Goal: Information Seeking & Learning: Learn about a topic

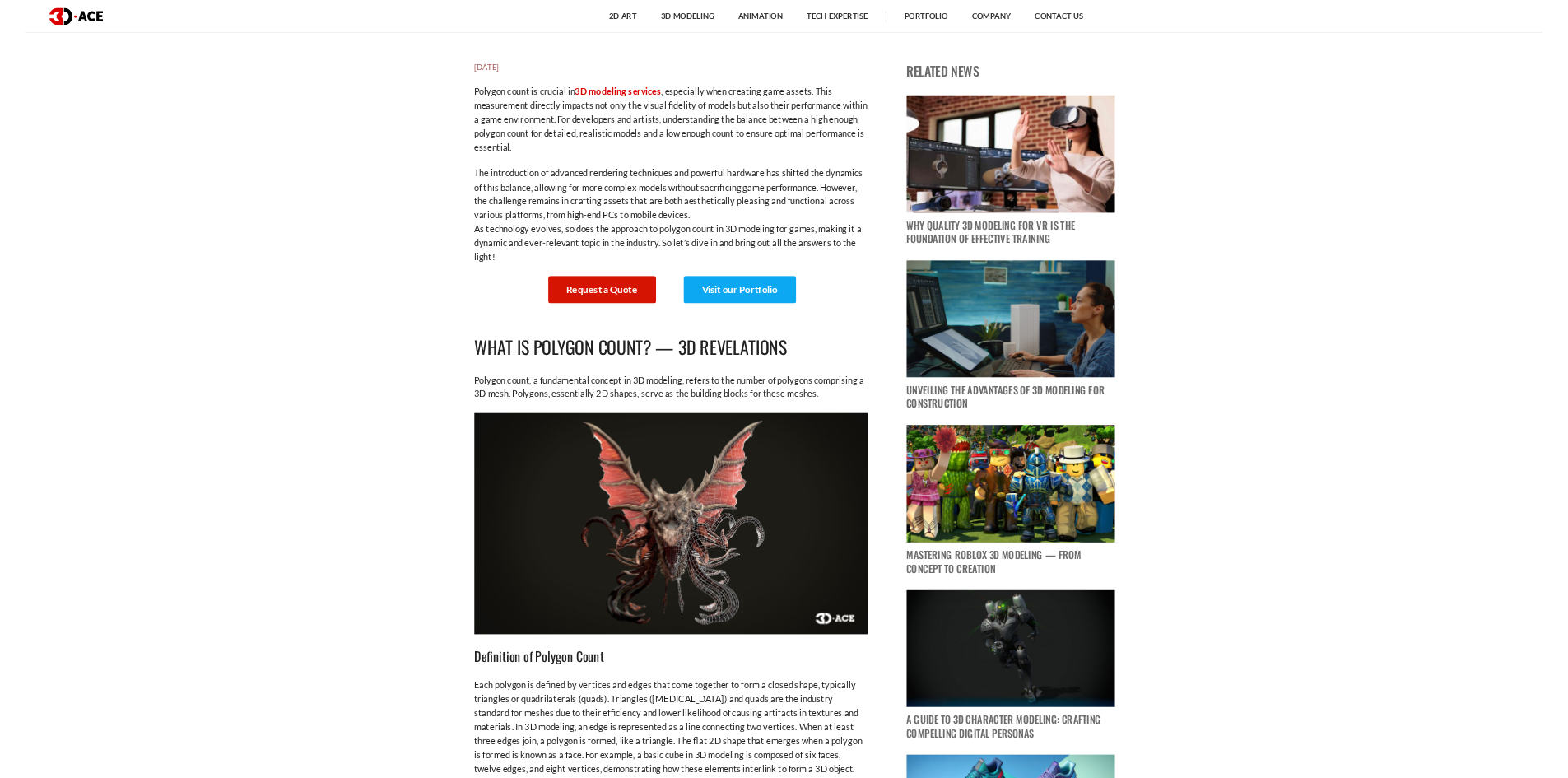
scroll to position [823, 0]
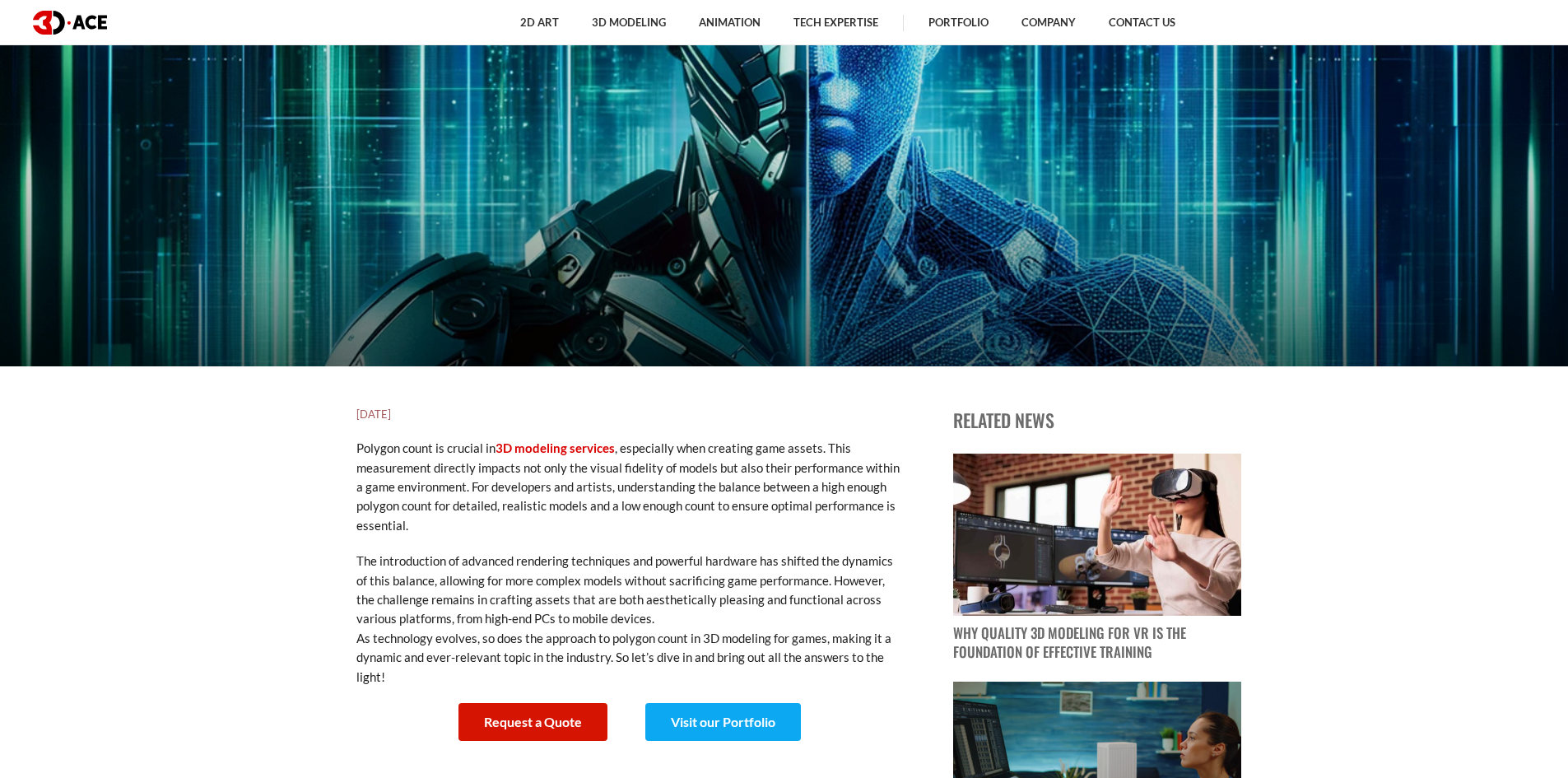
drag, startPoint x: 142, startPoint y: 483, endPoint x: 133, endPoint y: 470, distance: 15.8
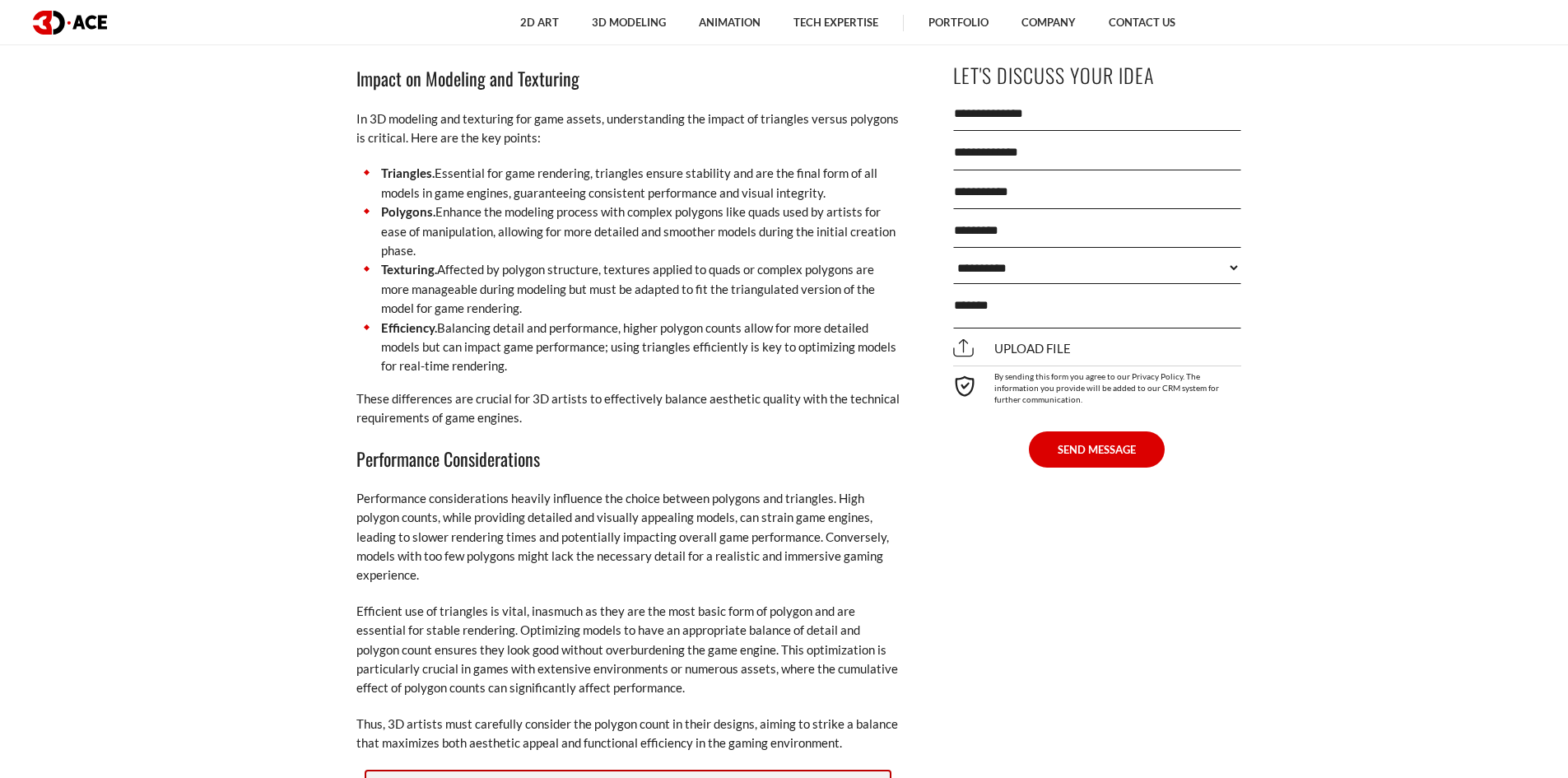
scroll to position [2634, 0]
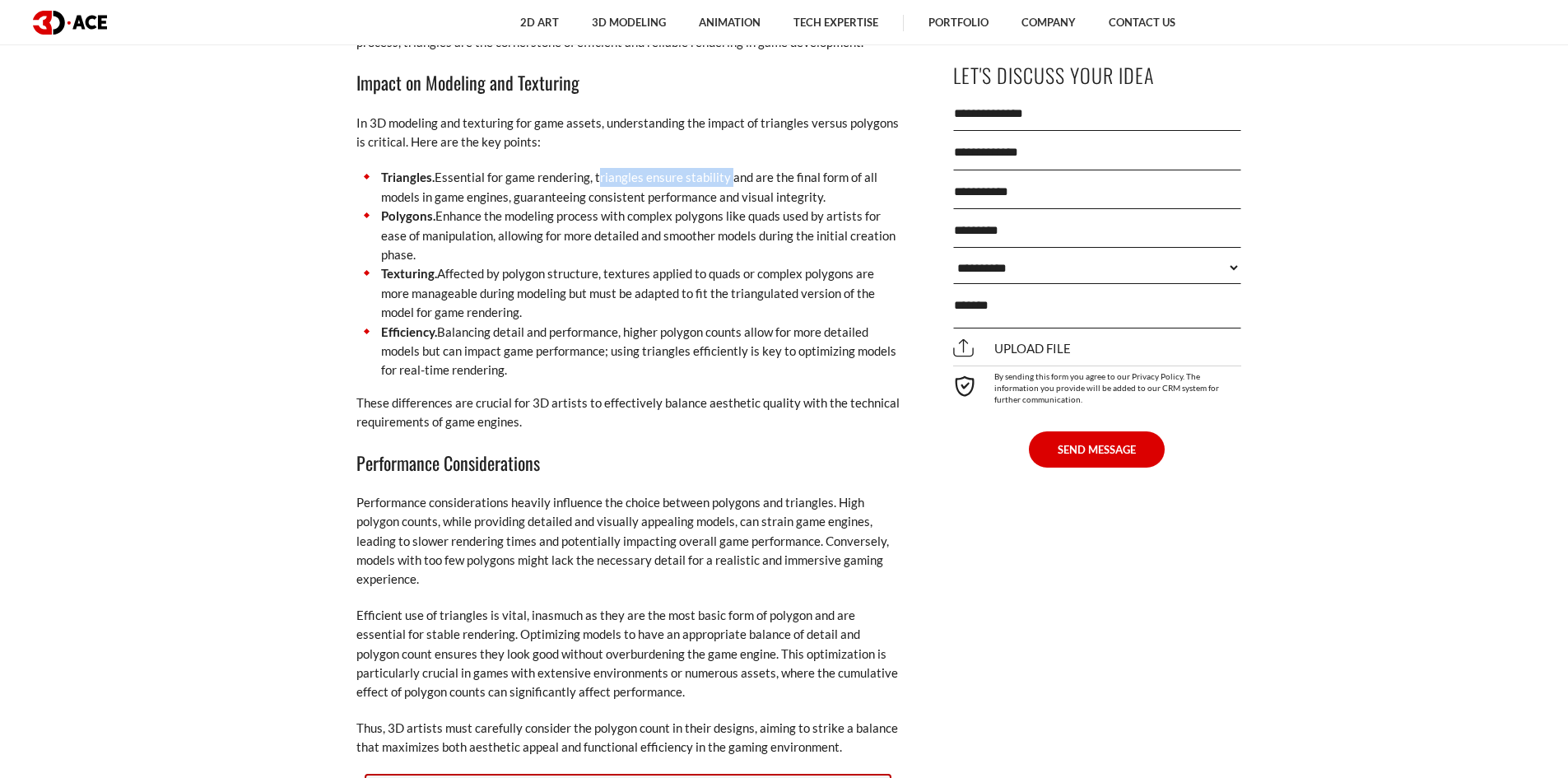
drag, startPoint x: 596, startPoint y: 176, endPoint x: 726, endPoint y: 173, distance: 130.0
click at [726, 173] on li "Triangles. Essential for game rendering, triangles ensure stability and are the…" at bounding box center [628, 187] width 543 height 39
click at [739, 182] on li "Triangles. Essential for game rendering, triangles ensure stability and are the…" at bounding box center [628, 187] width 543 height 39
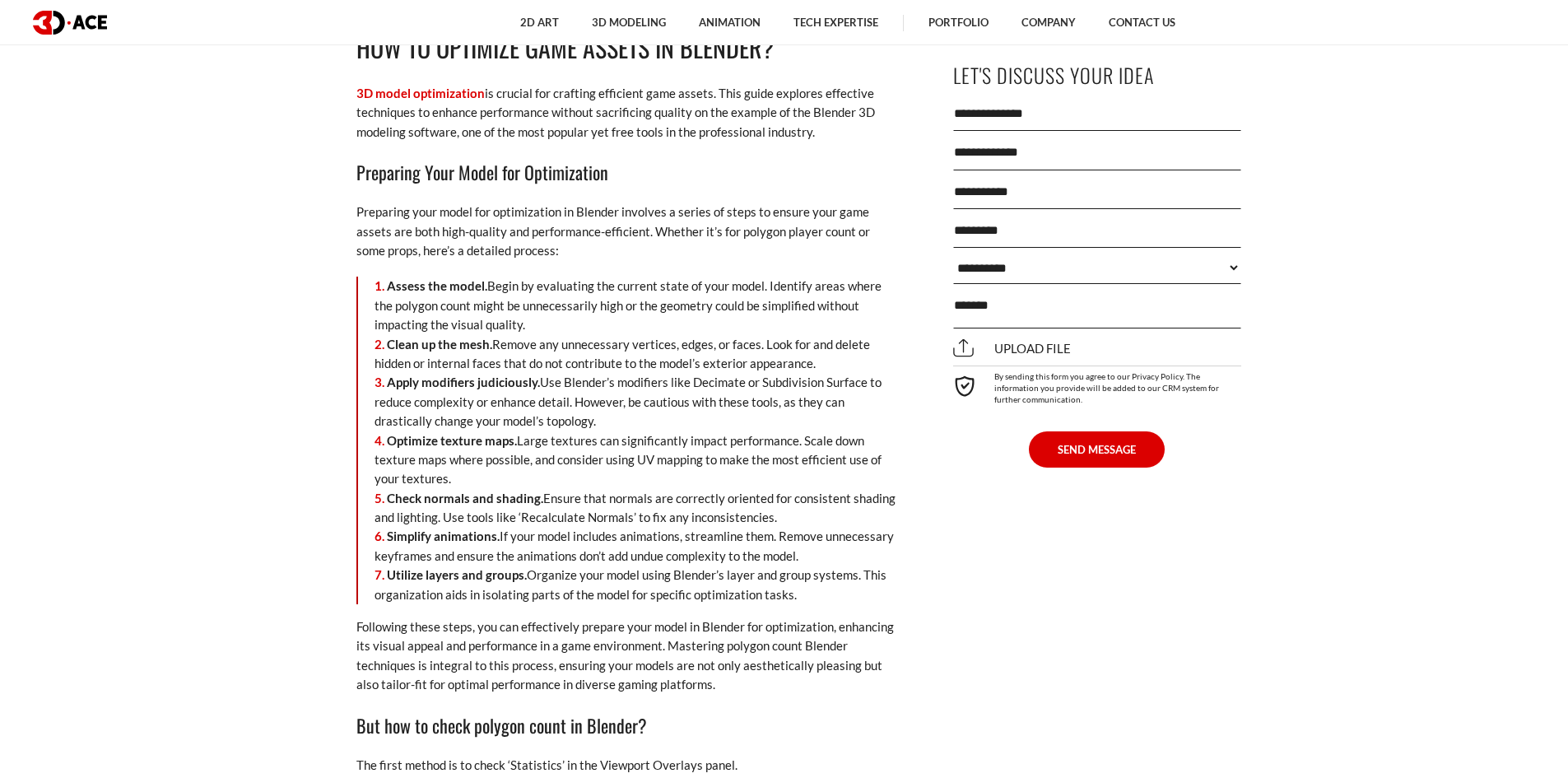
scroll to position [3458, 0]
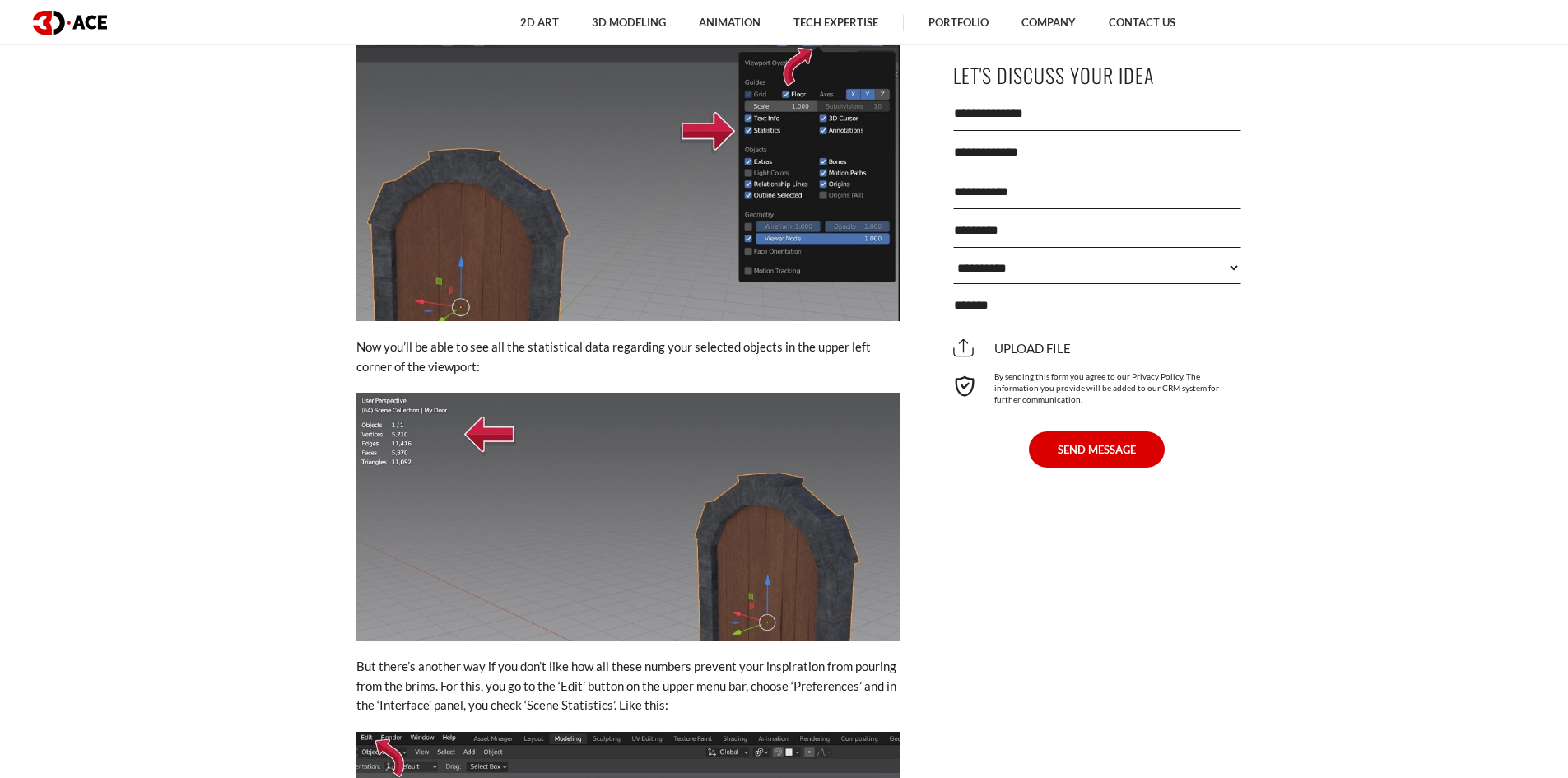
scroll to position [4281, 0]
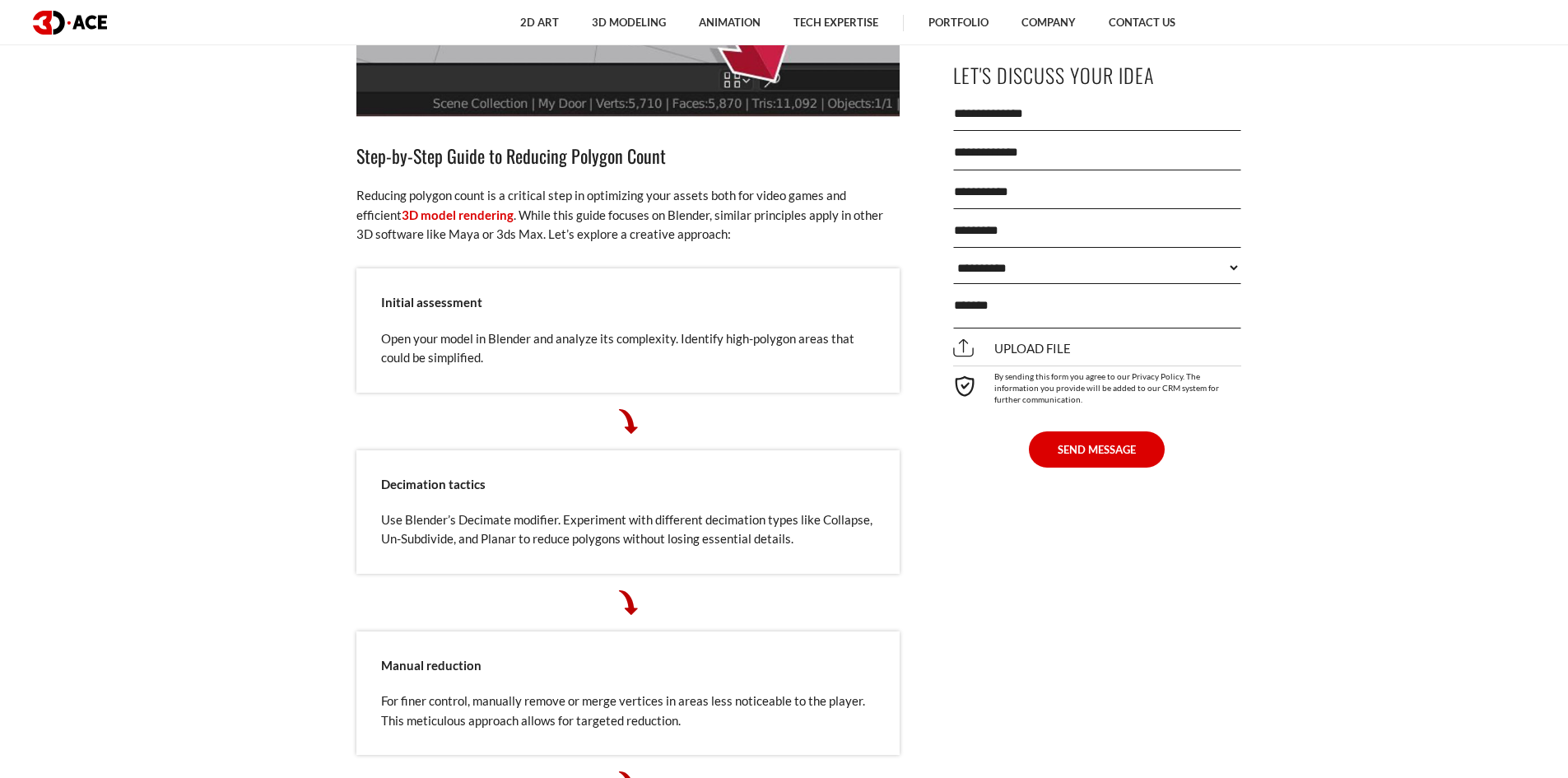
scroll to position [5681, 0]
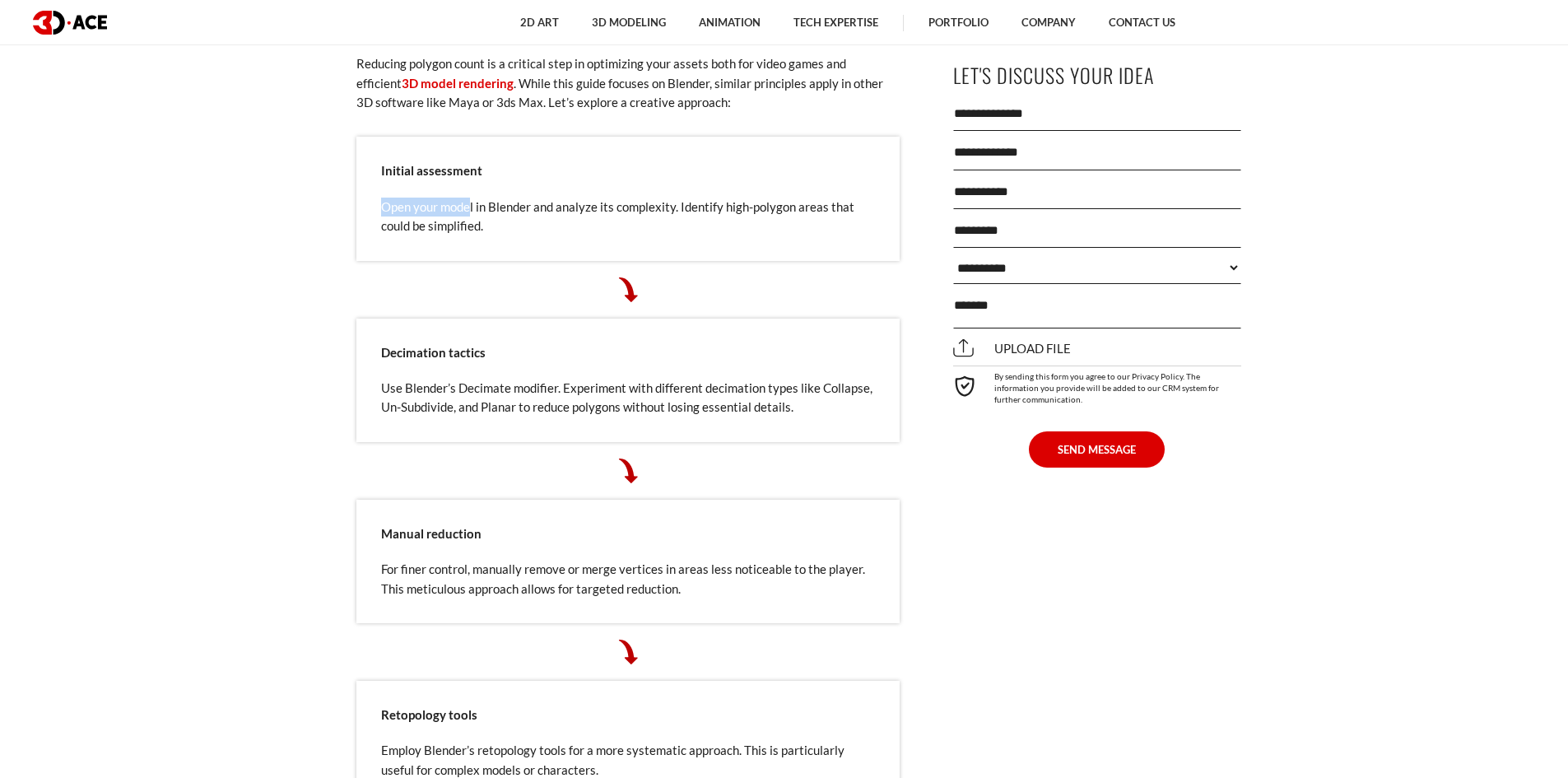
drag, startPoint x: 377, startPoint y: 205, endPoint x: 470, endPoint y: 210, distance: 93.1
click at [470, 210] on div "Initial assessment Open your model in Blender and analyze its complexity. Ident…" at bounding box center [628, 198] width 543 height 123
click at [503, 221] on p "Open your model in Blender and analyze its complexity. Identify high-polygon ar…" at bounding box center [628, 217] width 494 height 39
click at [324, 375] on div "January 3, 2024 Polygon count is crucial in 3D modeling services , especially w…" at bounding box center [628, 472] width 626 height 10671
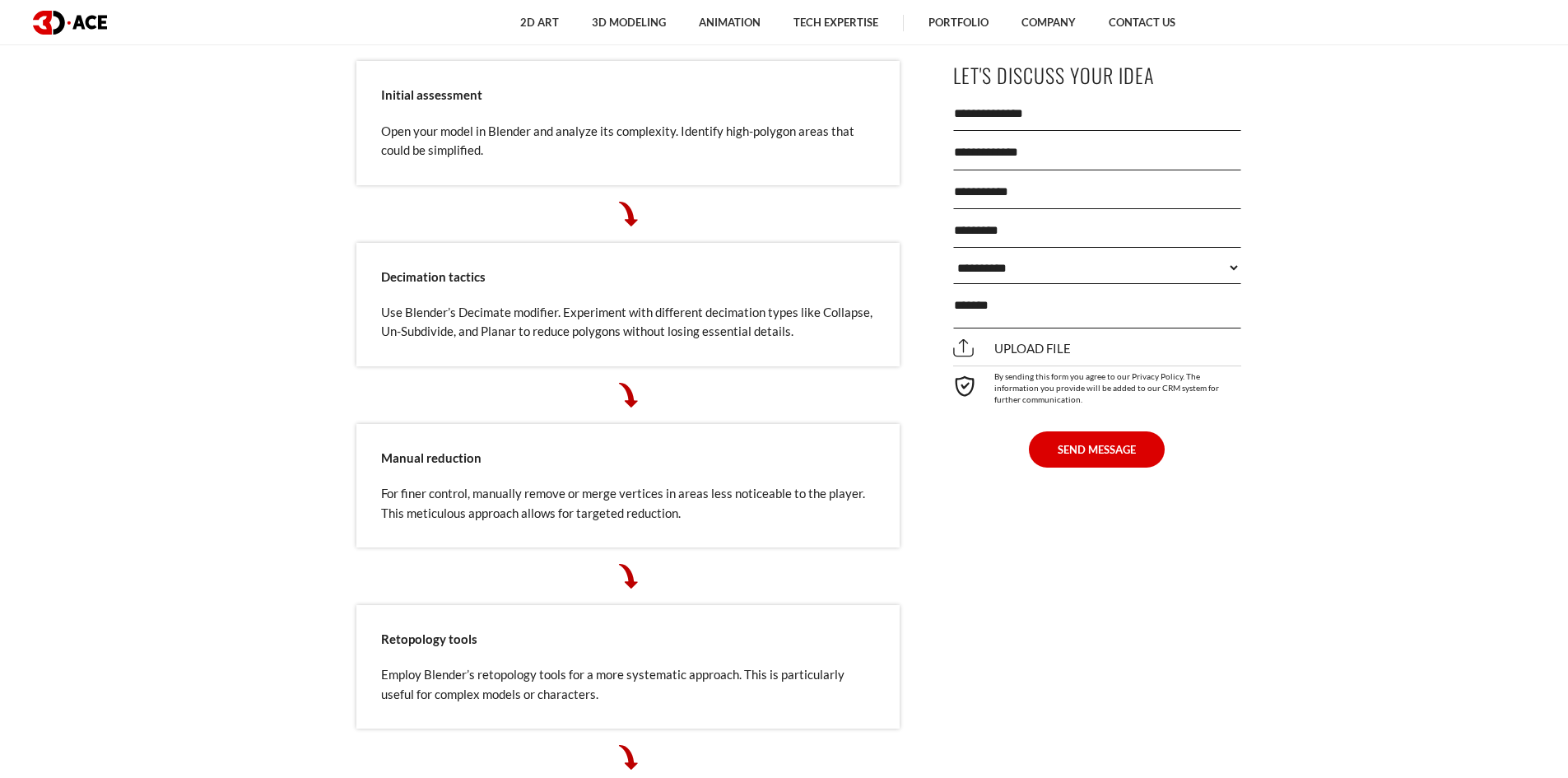
scroll to position [5763, 0]
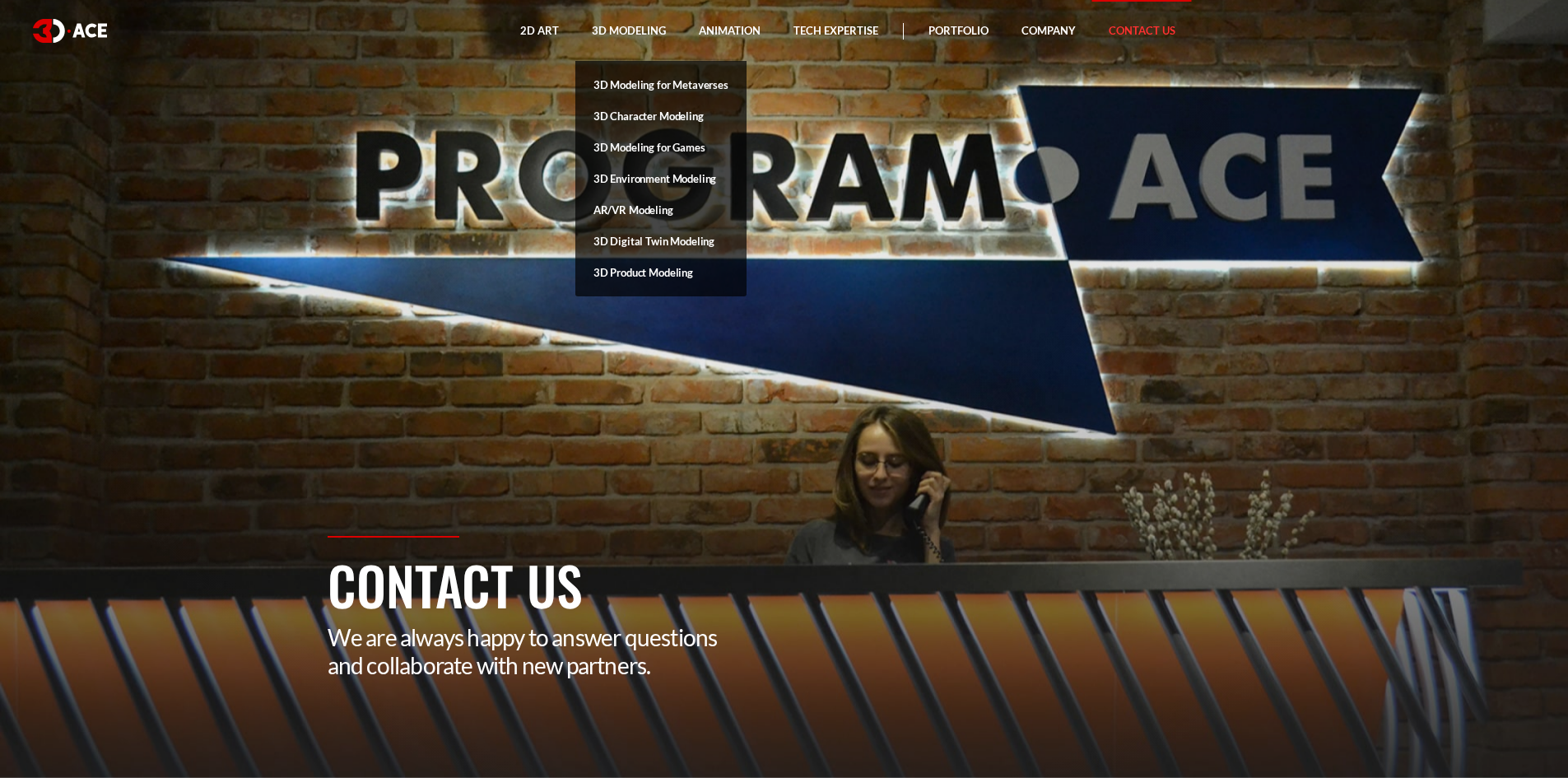
click at [635, 110] on link "3D Character Modeling" at bounding box center [661, 116] width 171 height 31
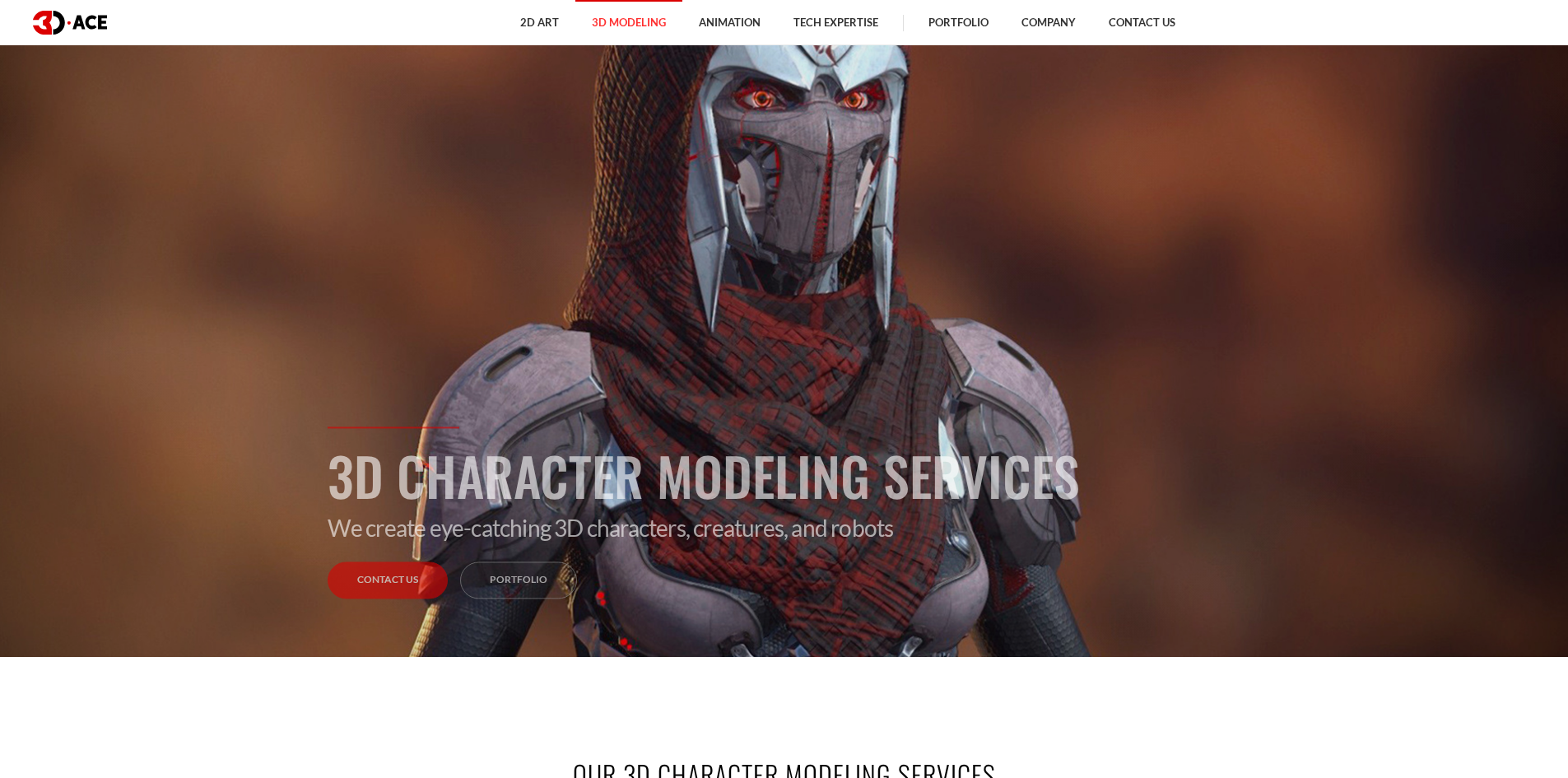
scroll to position [82, 0]
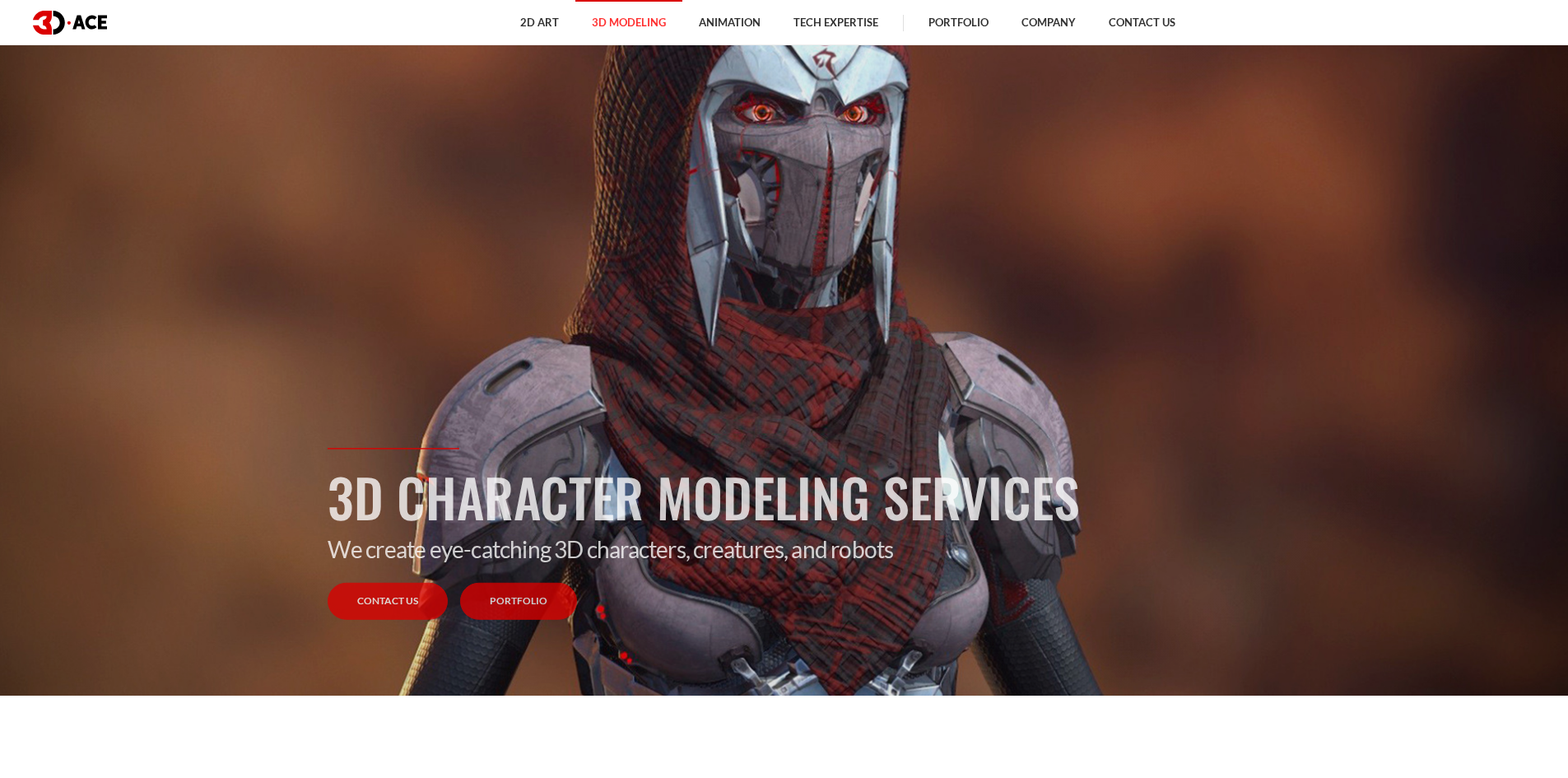
click at [517, 599] on link "Portfolio" at bounding box center [519, 601] width 117 height 37
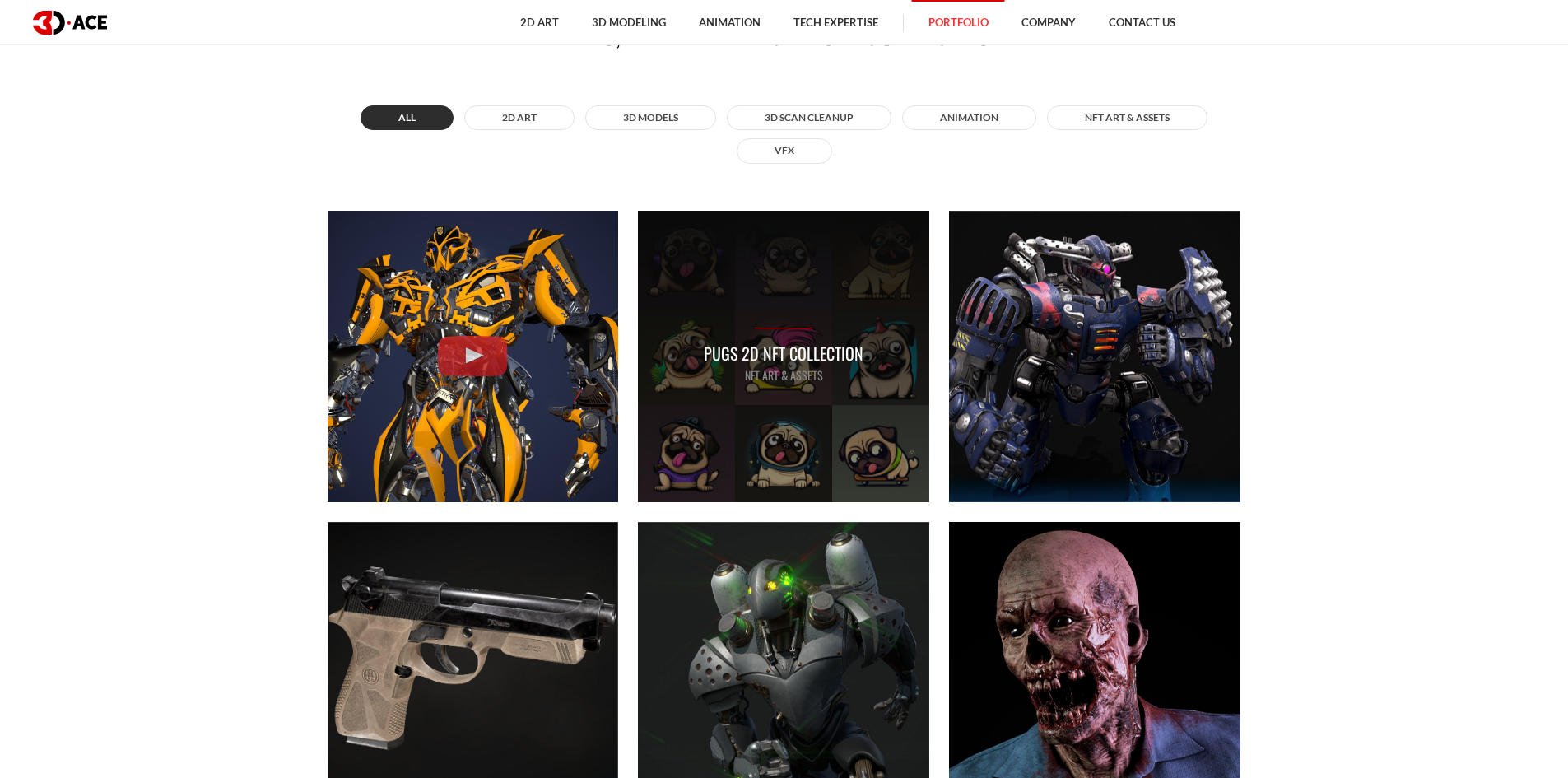
scroll to position [906, 0]
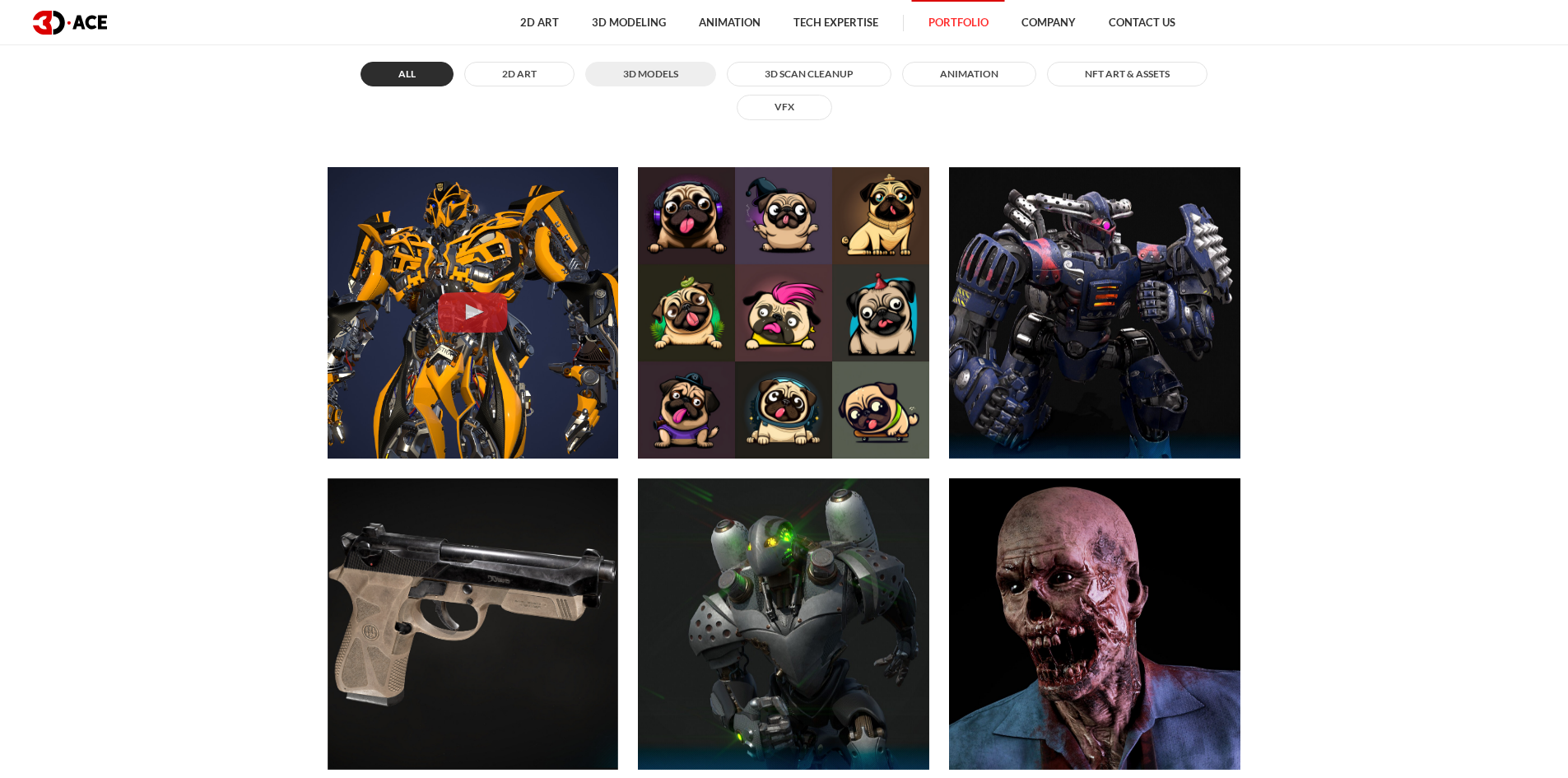
click at [658, 77] on button "3D MODELS" at bounding box center [650, 74] width 131 height 25
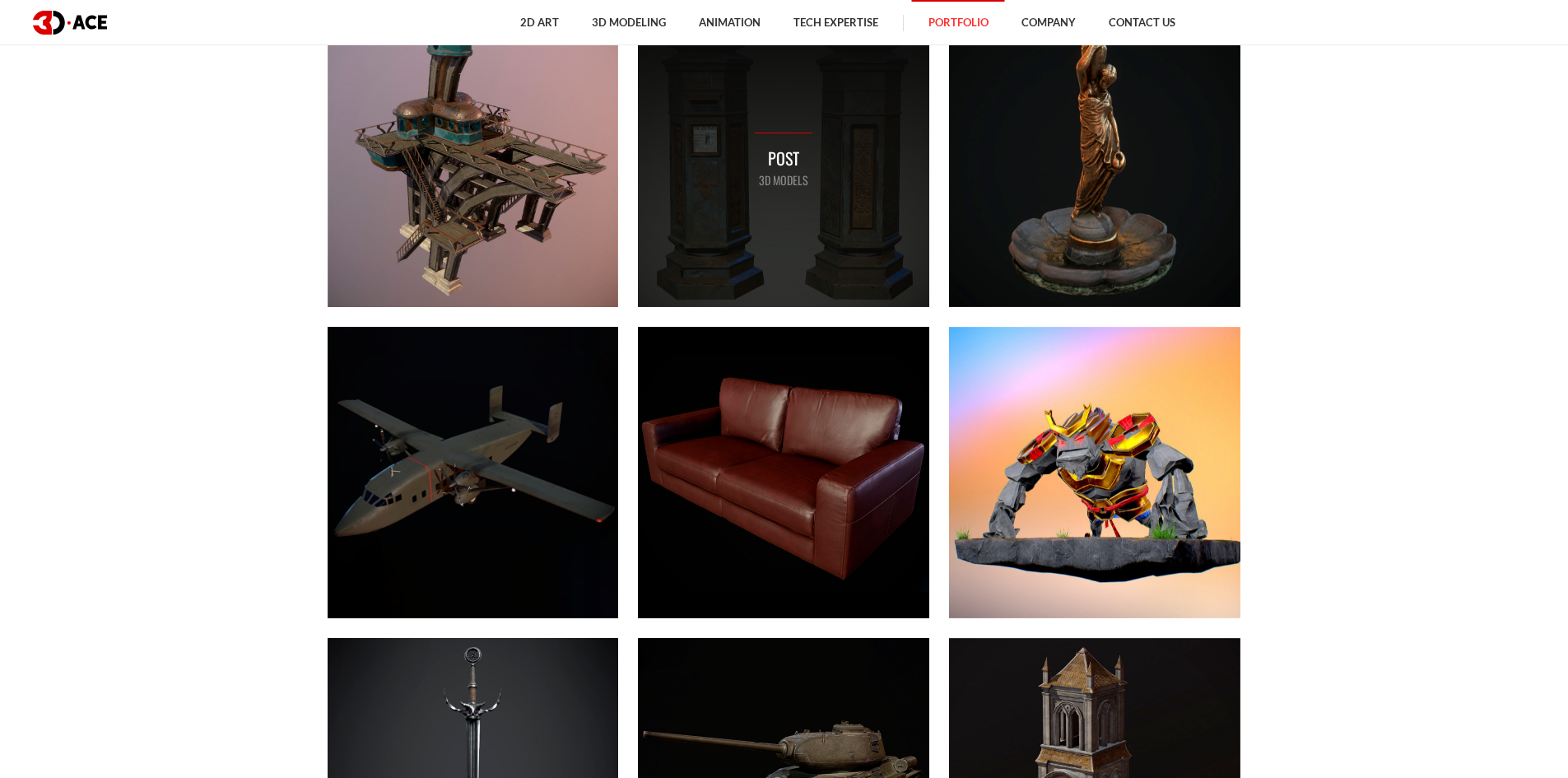
scroll to position [7574, 0]
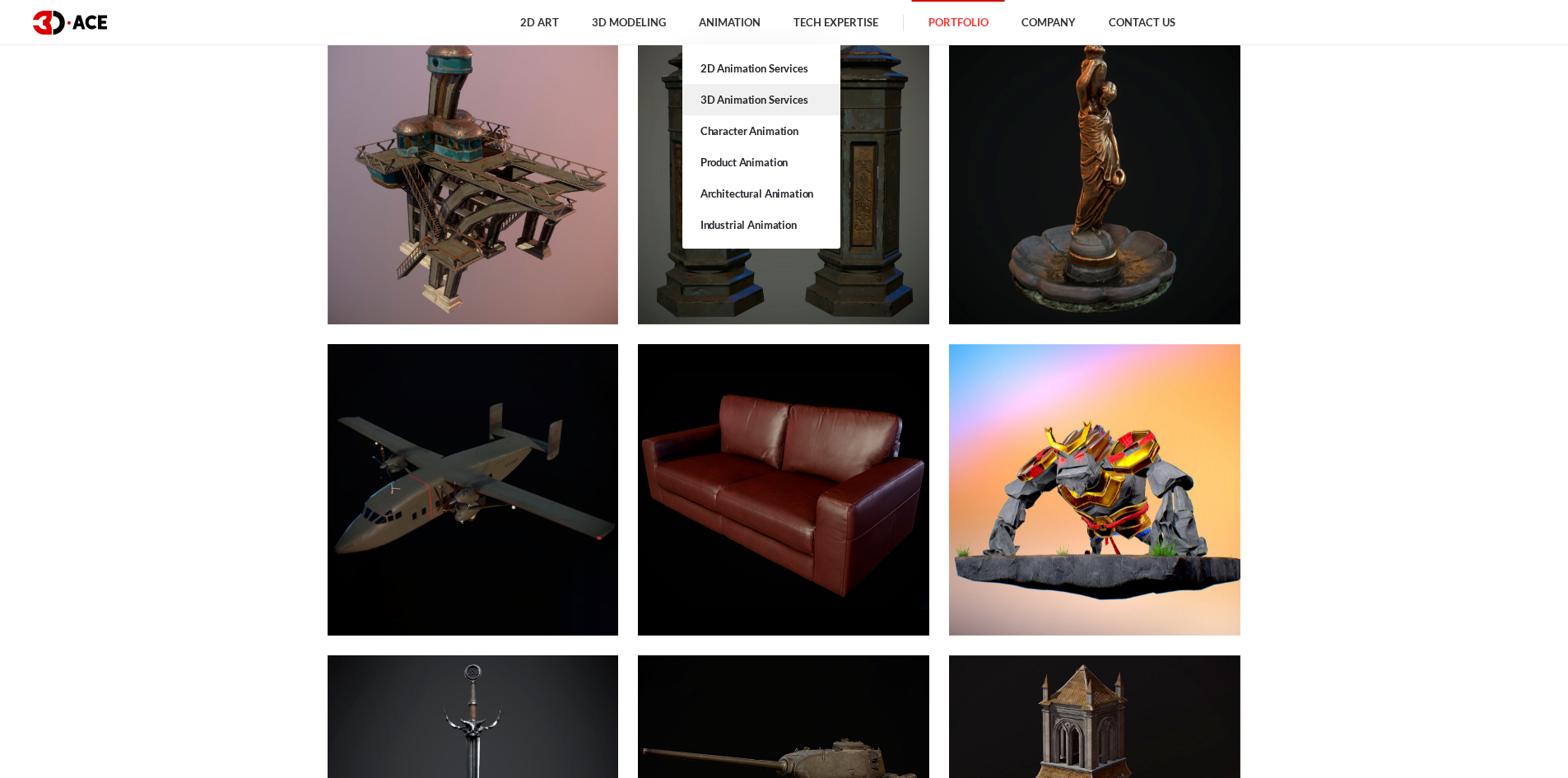
click at [754, 94] on link "3D Animation Services" at bounding box center [761, 100] width 158 height 31
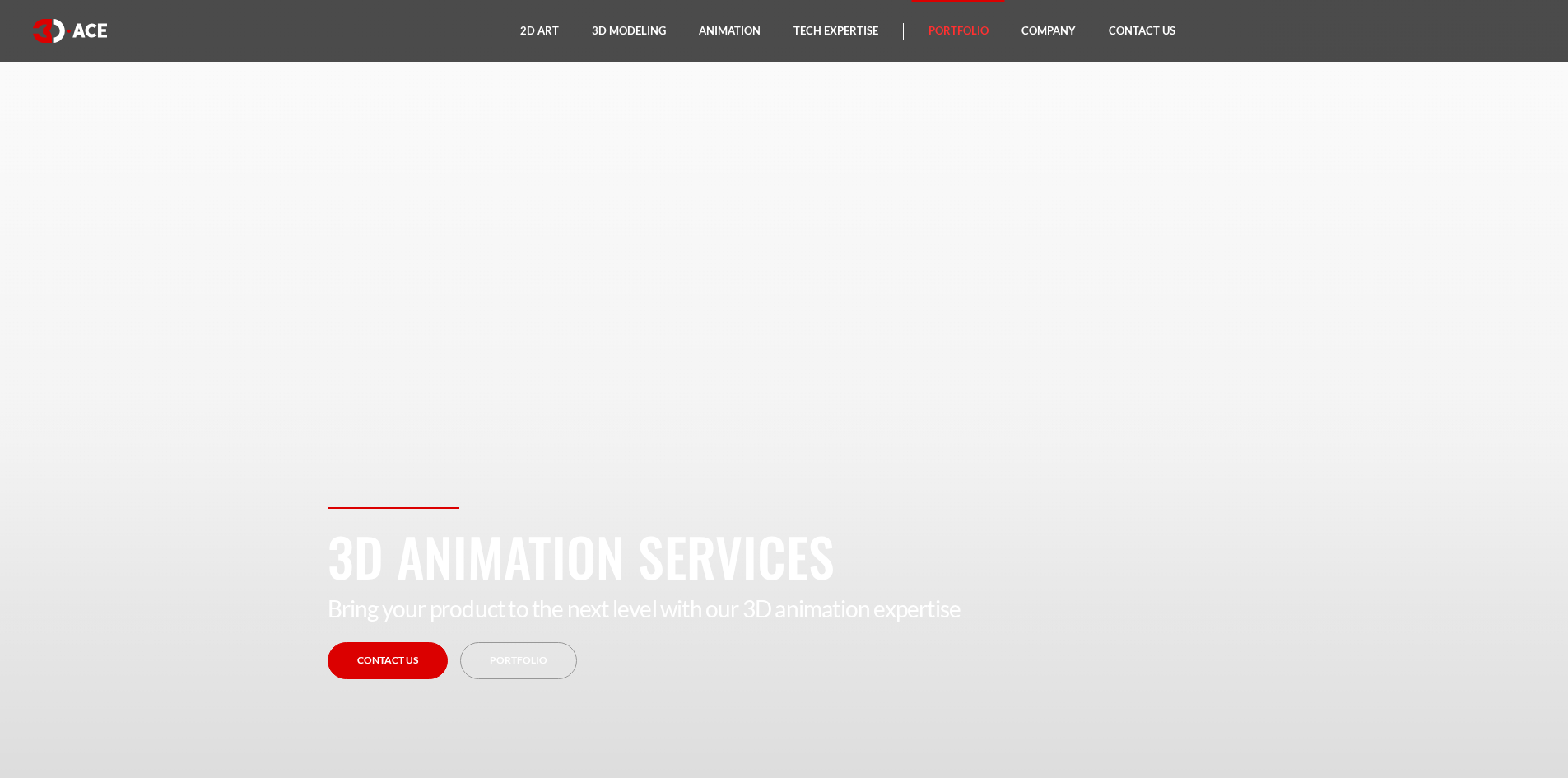
click at [949, 30] on link "Portfolio" at bounding box center [958, 30] width 93 height 62
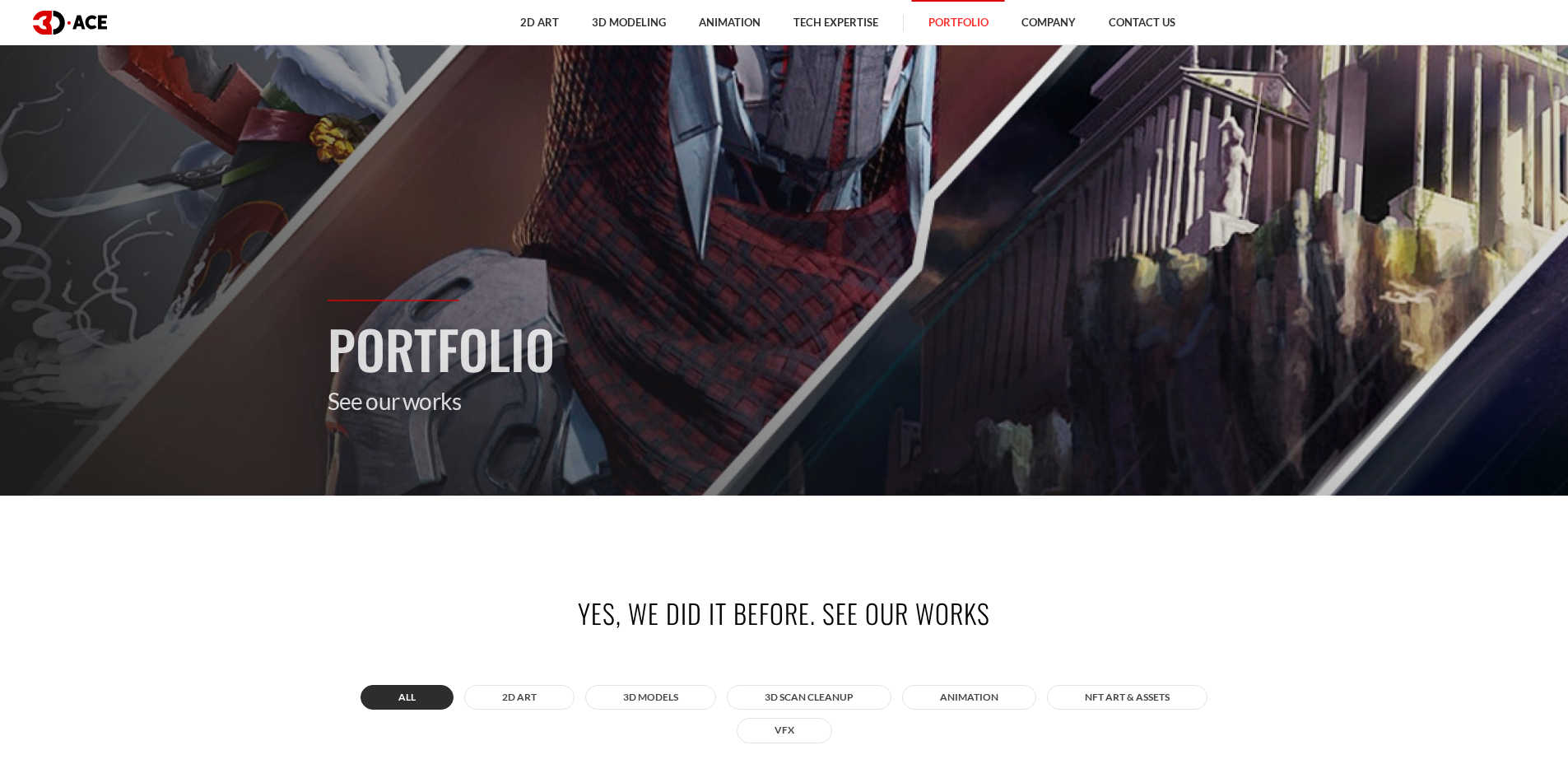
scroll to position [412, 0]
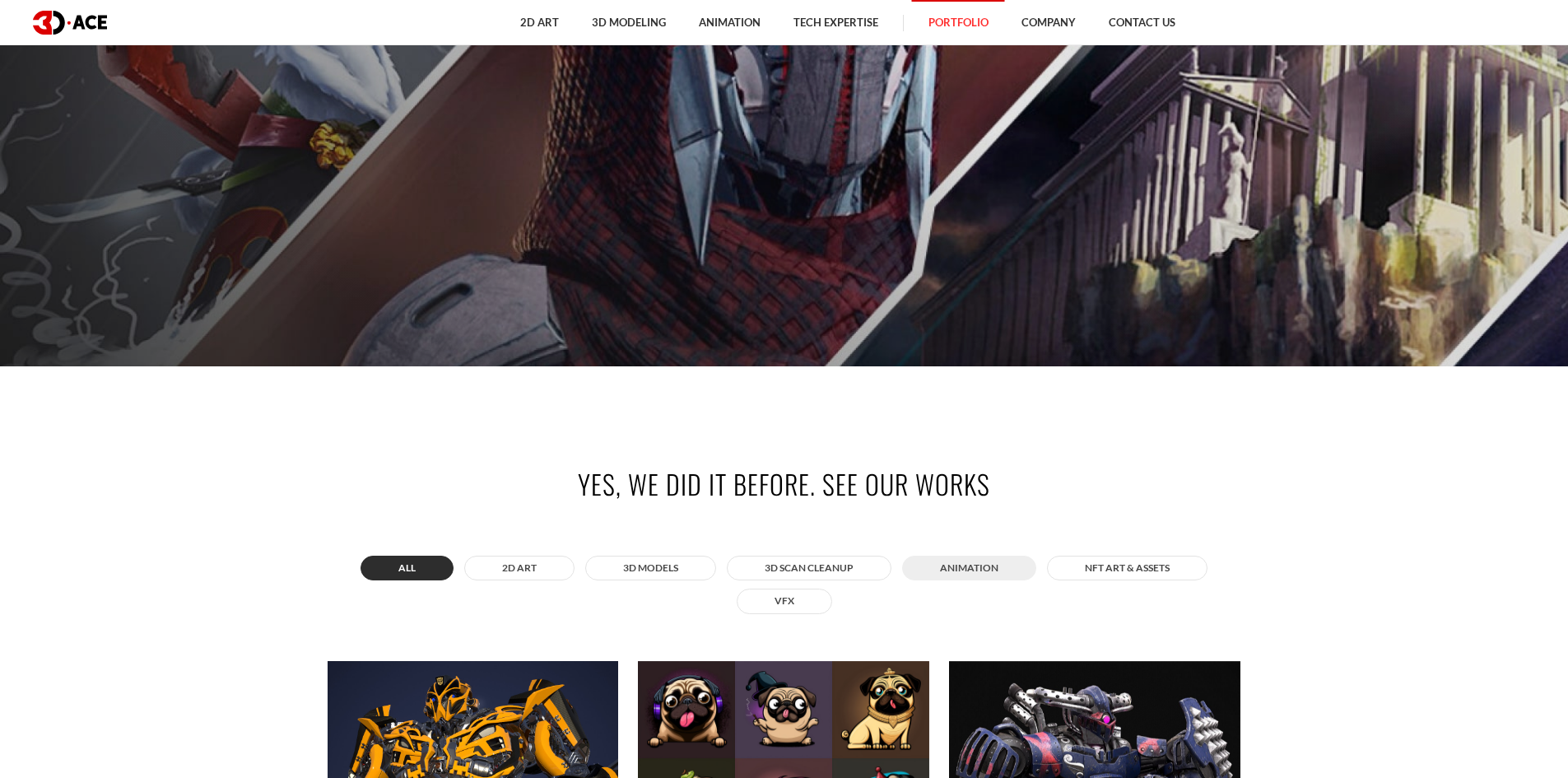
click at [974, 563] on button "ANIMATION" at bounding box center [969, 568] width 134 height 25
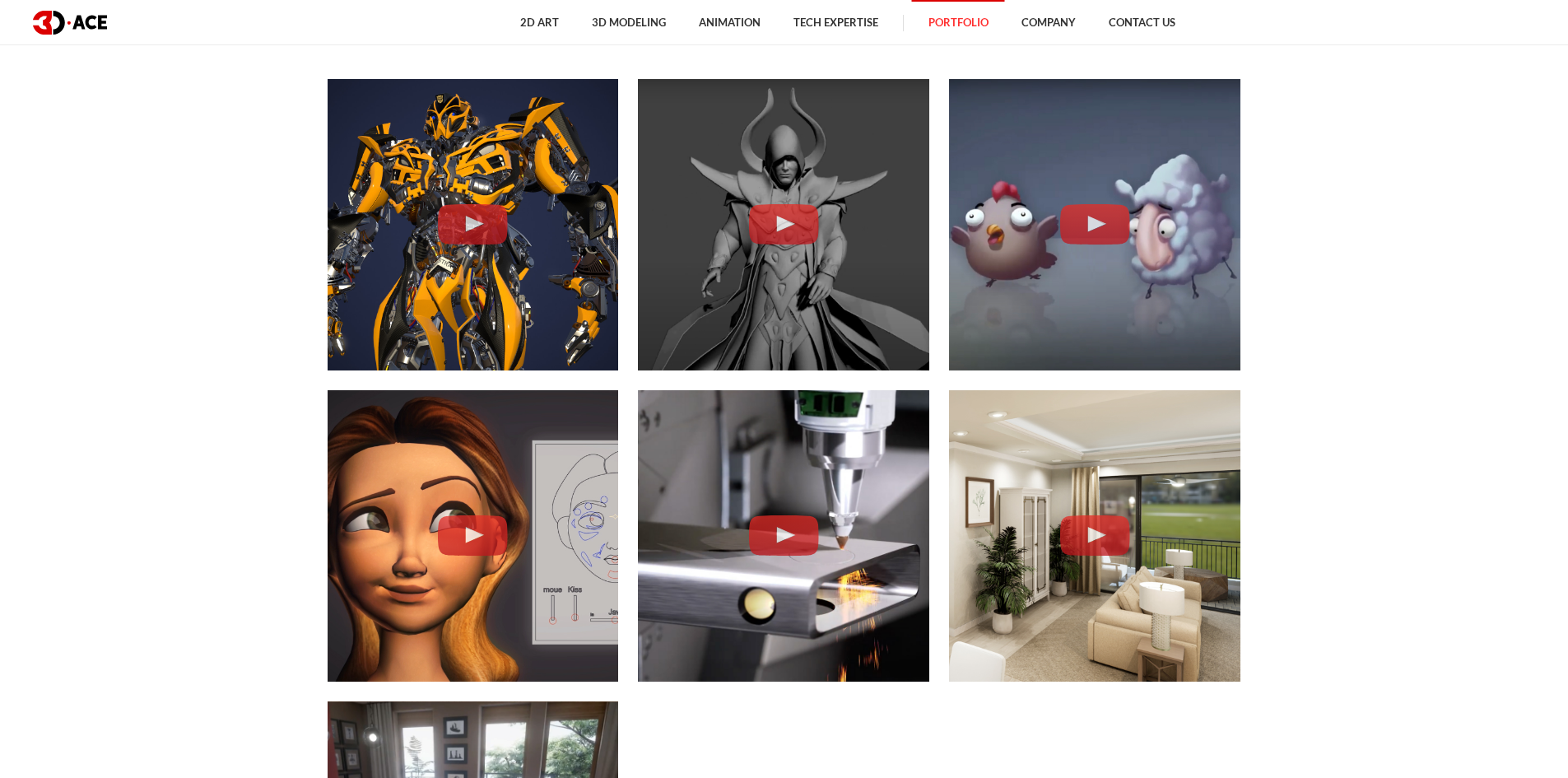
scroll to position [988, 0]
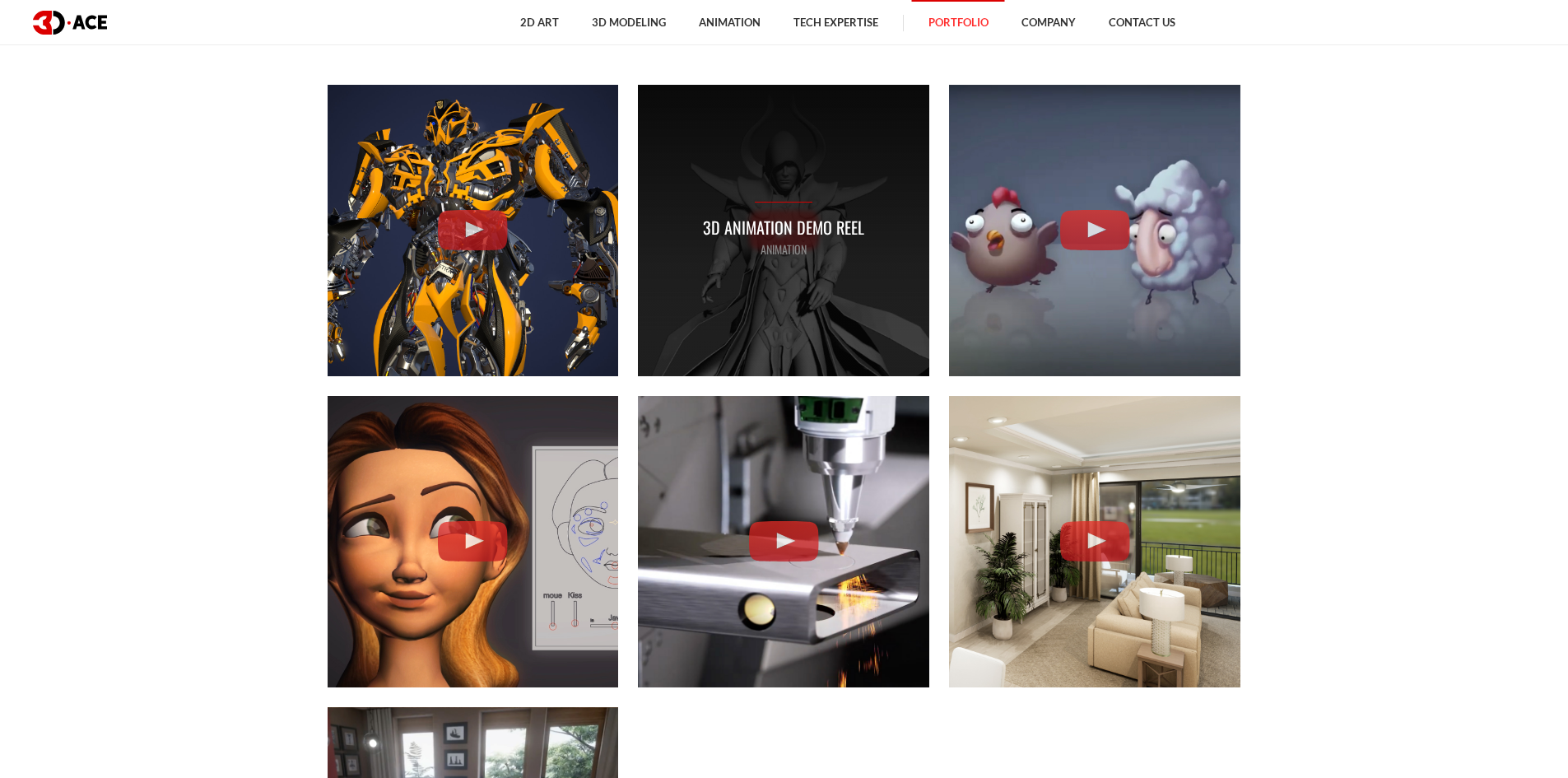
click at [787, 230] on p "3D Animation Demo Reel" at bounding box center [784, 227] width 161 height 26
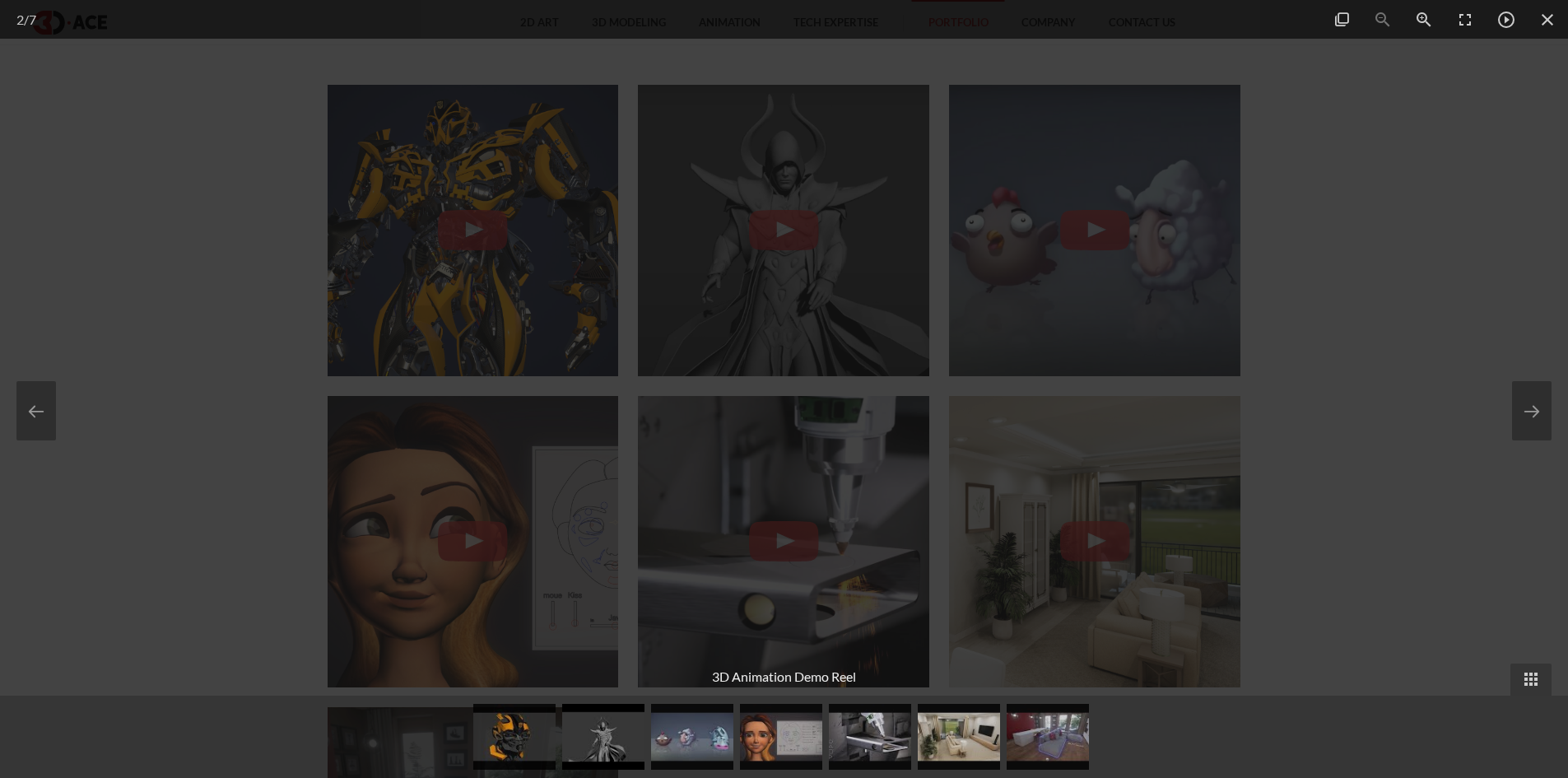
click at [1367, 259] on div at bounding box center [784, 389] width 1568 height 778
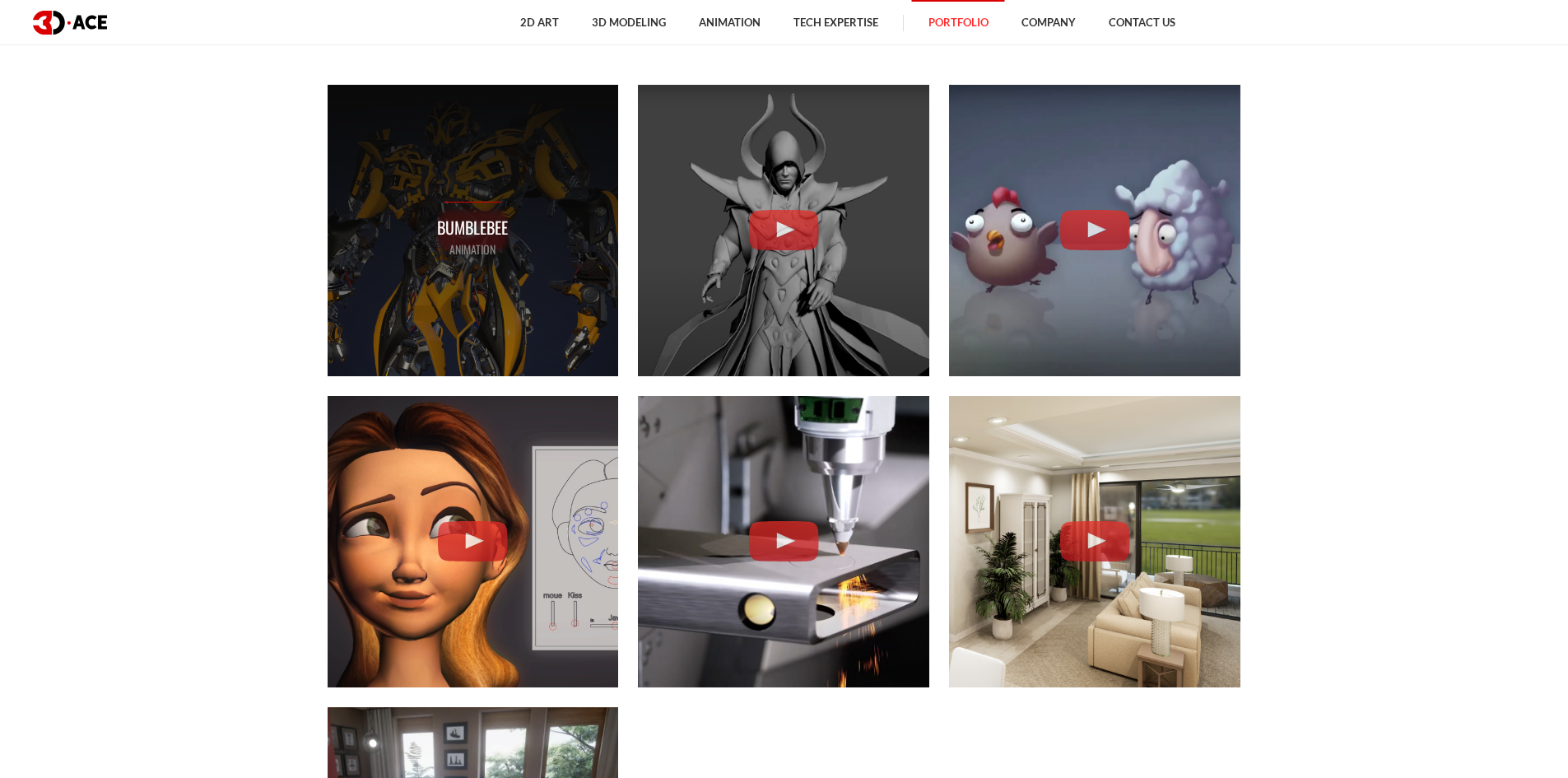
click at [498, 224] on p "Bumblebee" at bounding box center [472, 227] width 71 height 26
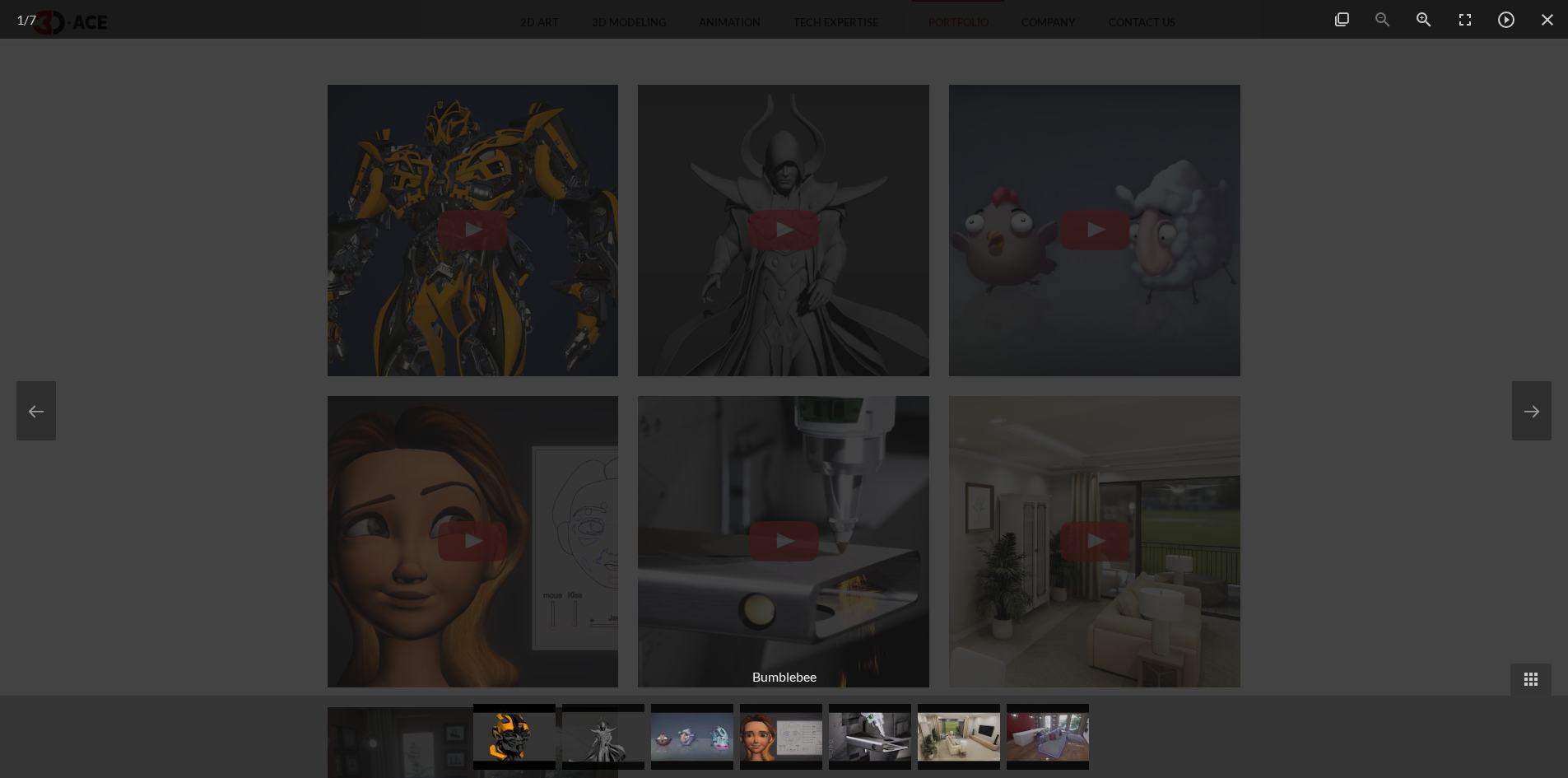
click at [1368, 280] on div at bounding box center [784, 389] width 1568 height 778
